Goal: Transaction & Acquisition: Purchase product/service

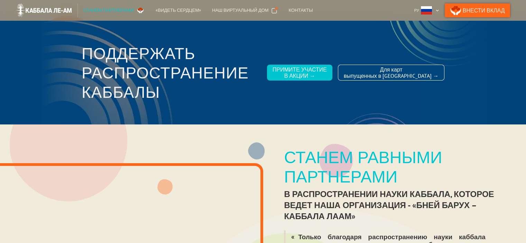
click at [486, 12] on link "Внести Вклад" at bounding box center [477, 10] width 66 height 14
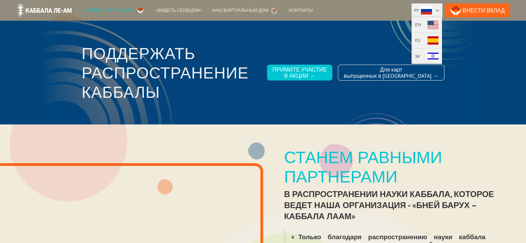
click at [439, 11] on div at bounding box center [437, 11] width 4 height 4
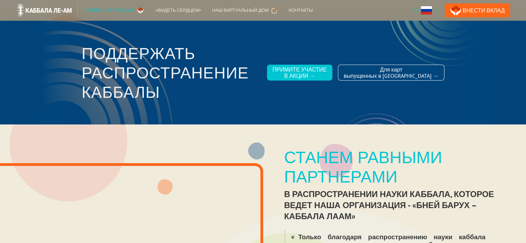
click at [439, 11] on div at bounding box center [437, 11] width 4 height 4
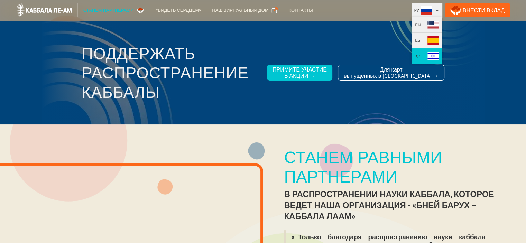
click at [438, 57] on img at bounding box center [432, 56] width 11 height 8
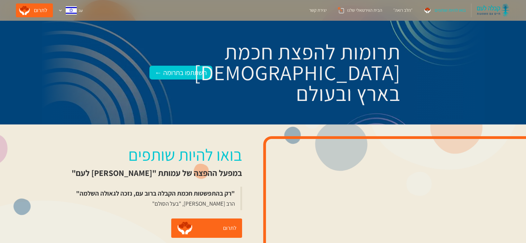
click at [499, 9] on img at bounding box center [493, 10] width 33 height 14
click at [490, 11] on img at bounding box center [493, 10] width 33 height 14
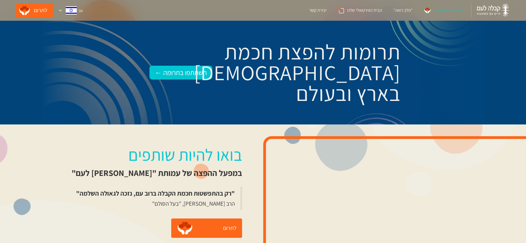
click at [463, 8] on div "בואו להיות שותפים" at bounding box center [449, 10] width 31 height 7
click at [71, 10] on div "עב" at bounding box center [71, 10] width 30 height 14
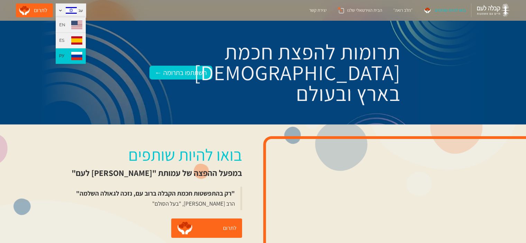
click at [71, 54] on img at bounding box center [76, 56] width 11 height 8
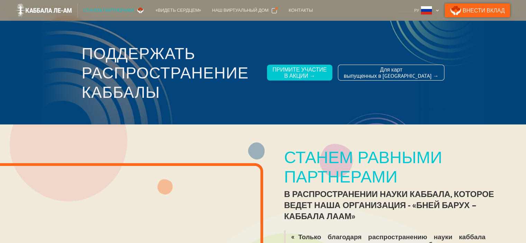
click at [470, 7] on link "Внести Вклад" at bounding box center [477, 10] width 66 height 14
